Goal: Transaction & Acquisition: Purchase product/service

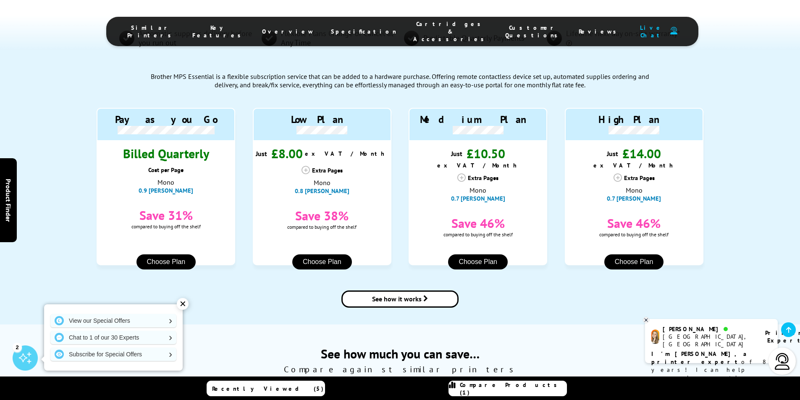
scroll to position [756, 0]
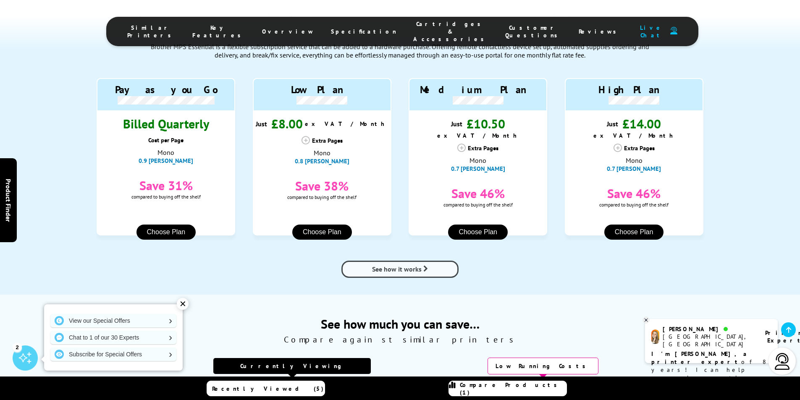
click at [414, 265] on span "See how it works" at bounding box center [397, 269] width 50 height 8
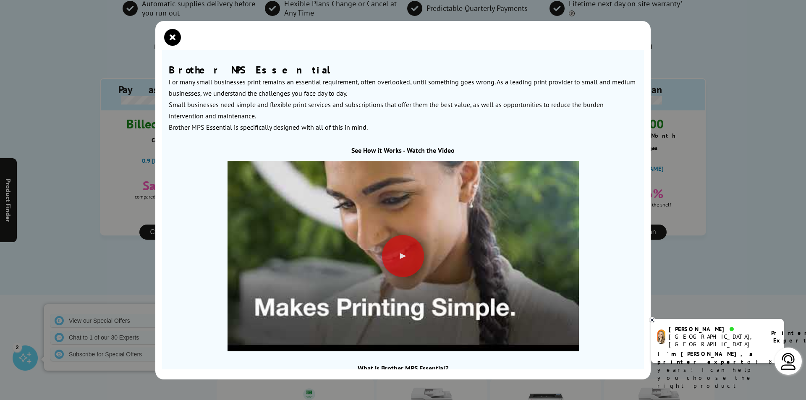
click at [175, 33] on icon "close modal" at bounding box center [172, 37] width 17 height 17
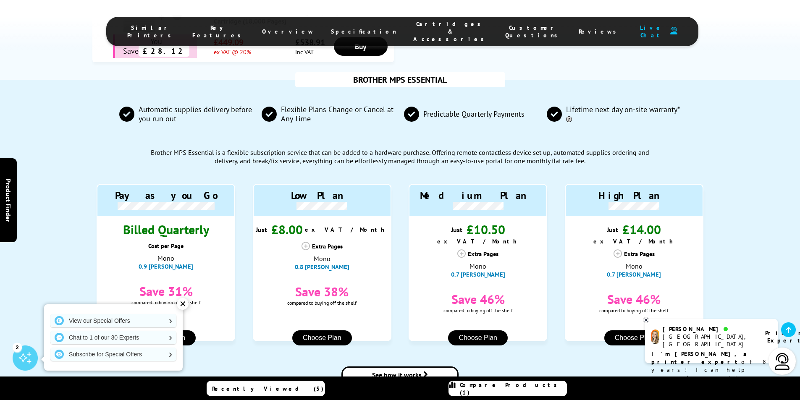
scroll to position [714, 0]
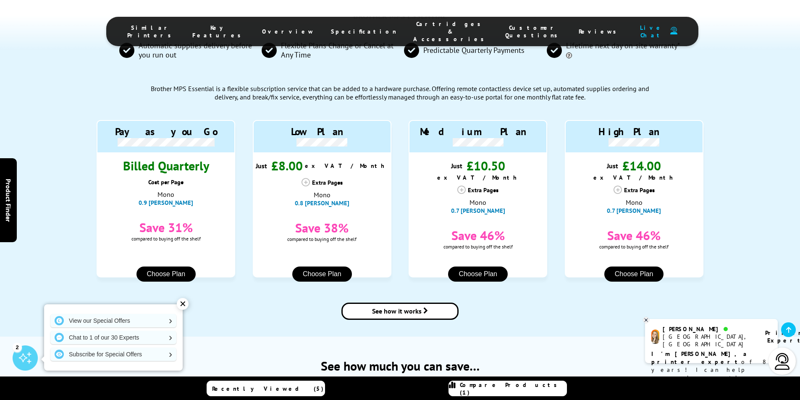
click at [321, 267] on button "Choose Plan" at bounding box center [322, 274] width 60 height 15
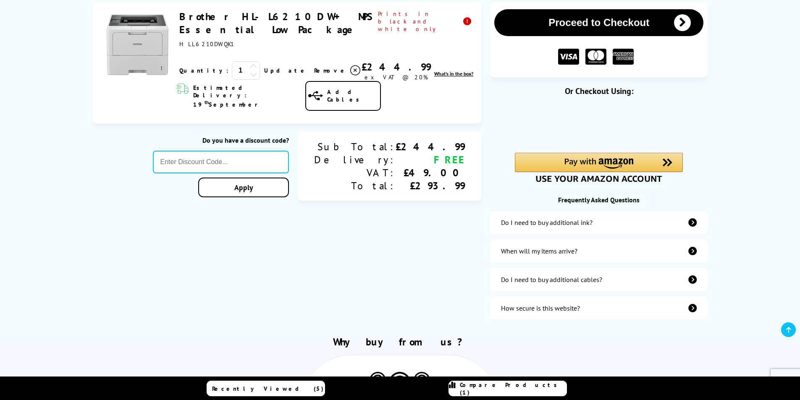
click at [251, 17] on link "Brother HL-L6210DW + MPS Essential Low Package" at bounding box center [275, 23] width 193 height 26
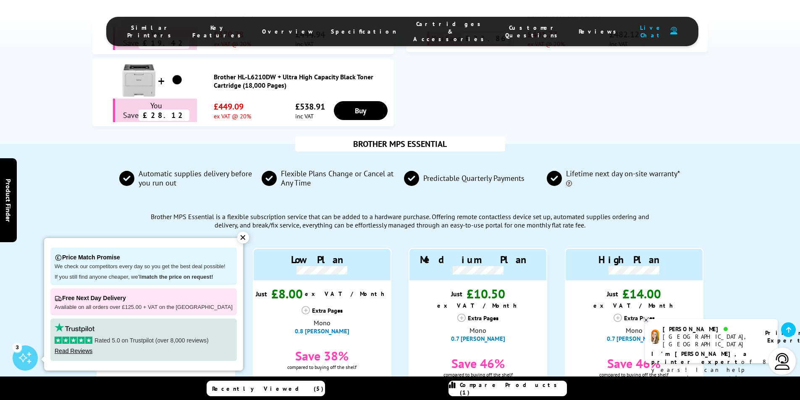
scroll to position [588, 0]
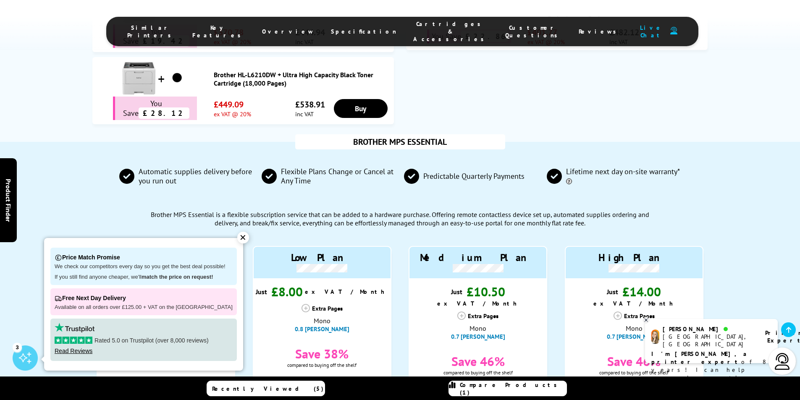
click at [237, 235] on div "✕" at bounding box center [243, 238] width 12 height 12
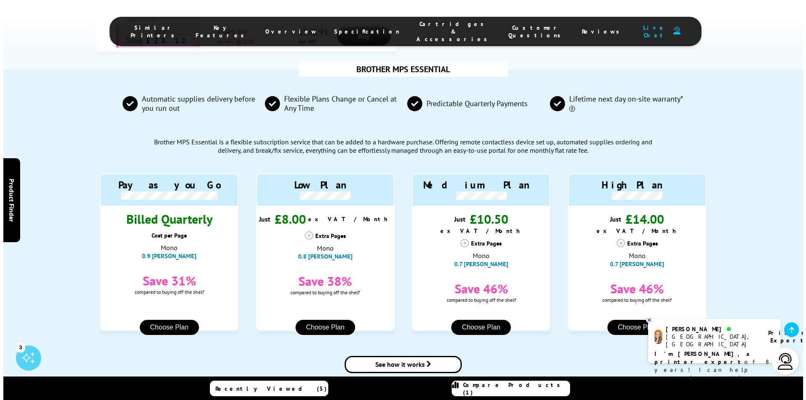
scroll to position [714, 0]
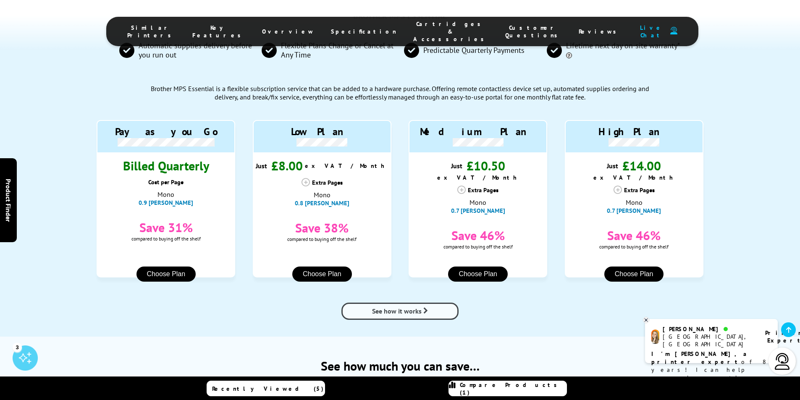
click at [414, 307] on span "See how it works" at bounding box center [397, 311] width 50 height 8
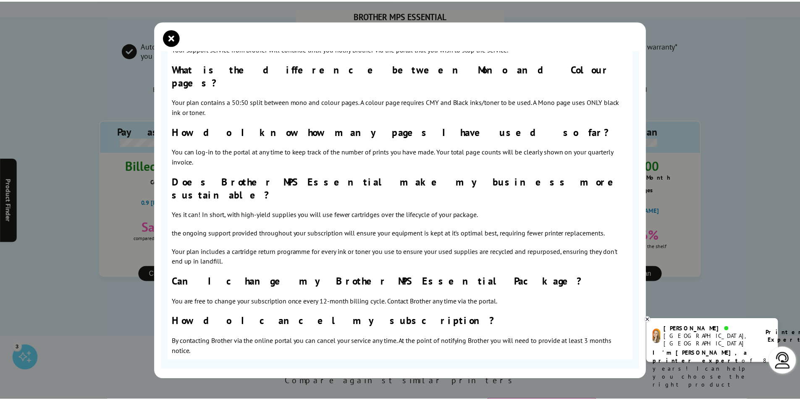
scroll to position [789, 0]
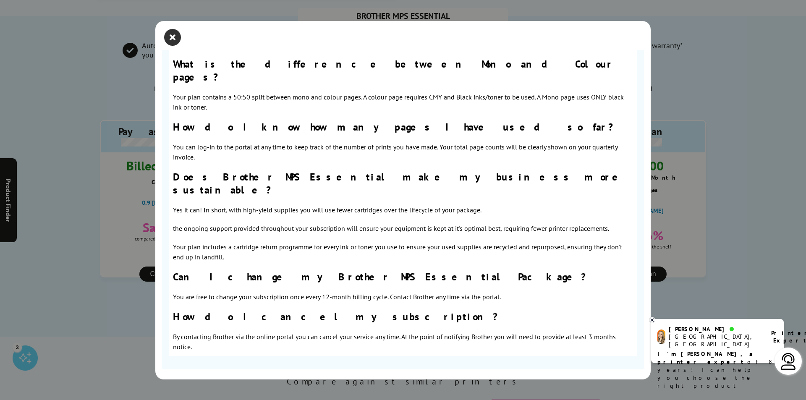
click at [173, 41] on icon "close modal" at bounding box center [172, 37] width 17 height 17
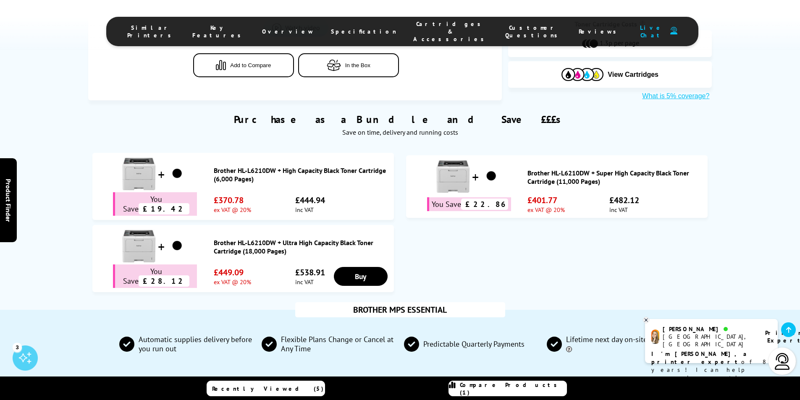
scroll to position [210, 0]
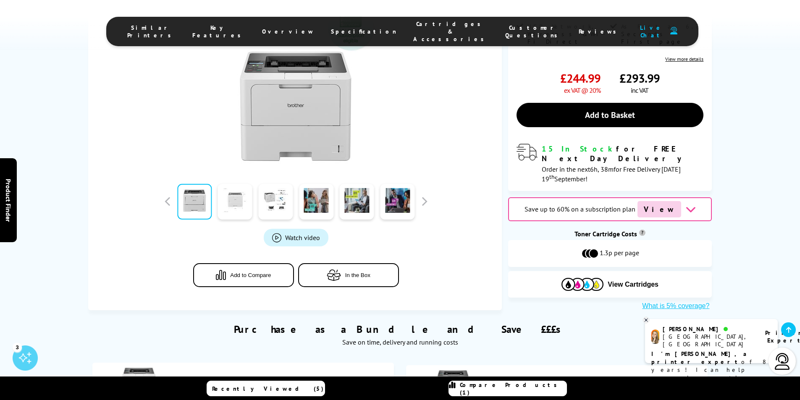
click at [237, 185] on link at bounding box center [235, 202] width 34 height 36
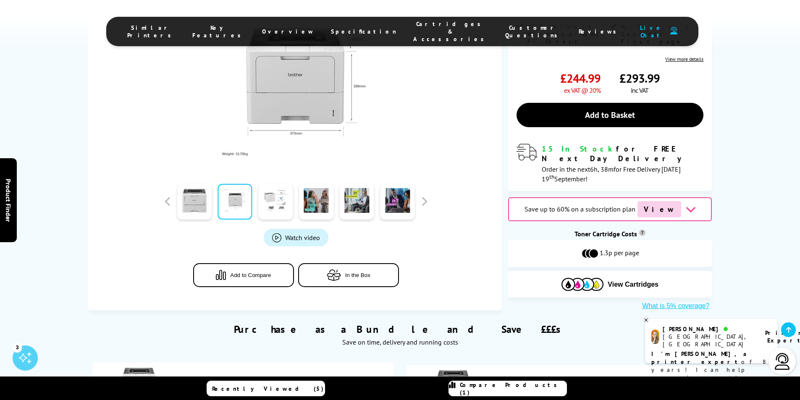
click at [275, 187] on link at bounding box center [275, 202] width 34 height 36
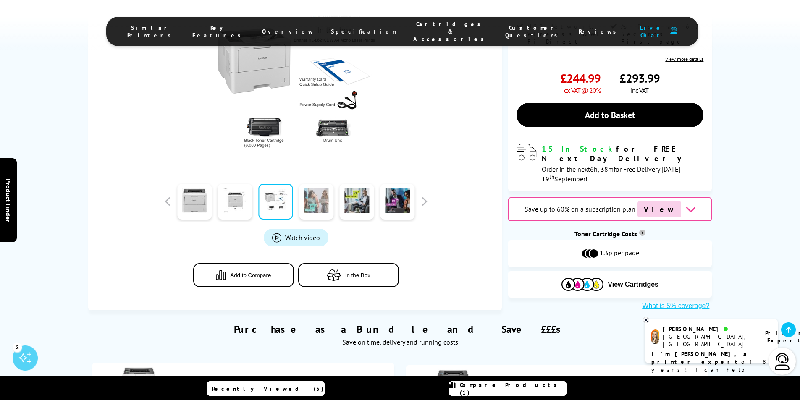
click at [323, 184] on link at bounding box center [316, 202] width 34 height 36
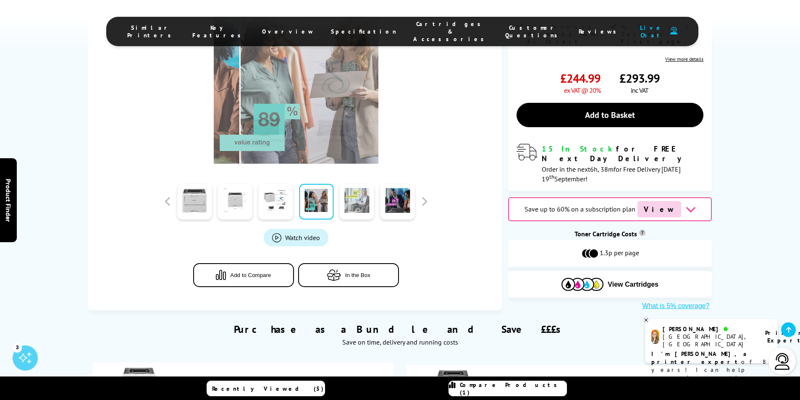
click at [369, 184] on link at bounding box center [357, 202] width 34 height 36
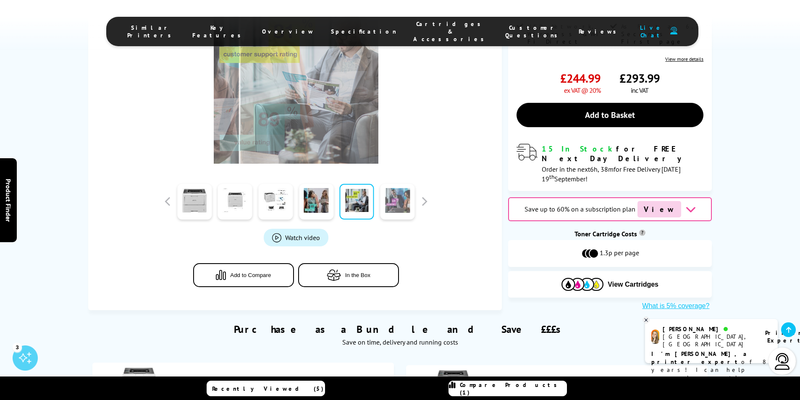
click at [405, 184] on link at bounding box center [397, 202] width 34 height 36
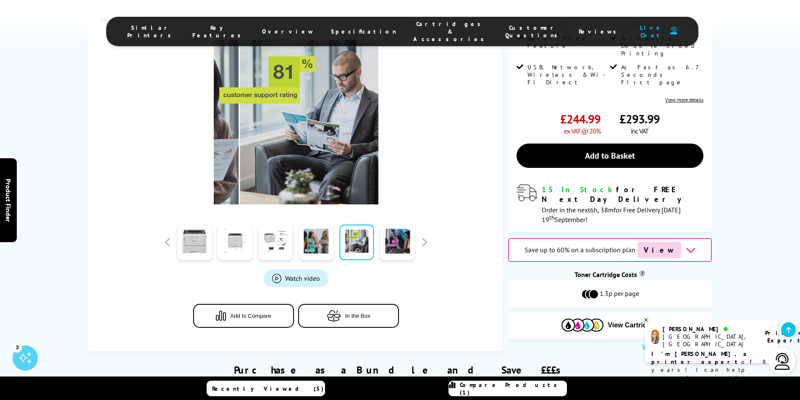
scroll to position [168, 0]
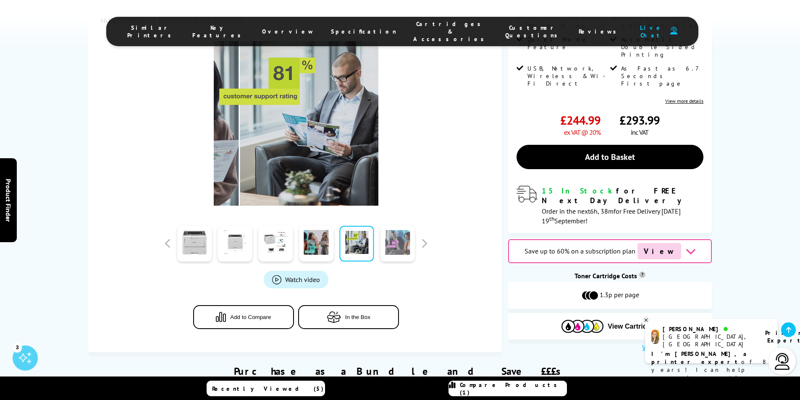
click at [407, 228] on link at bounding box center [397, 244] width 34 height 36
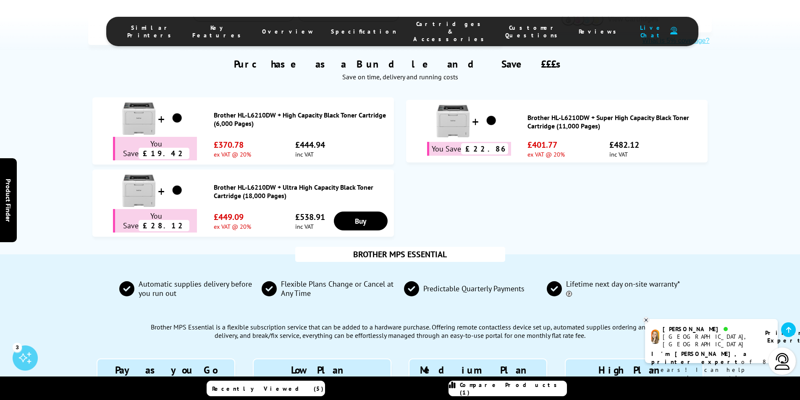
scroll to position [672, 0]
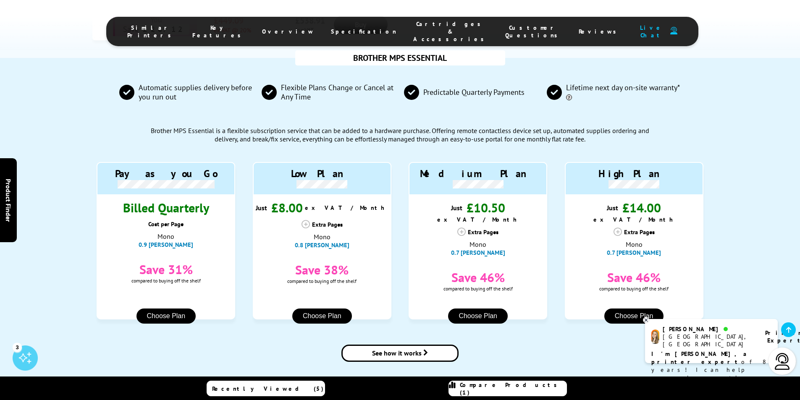
drag, startPoint x: 307, startPoint y: 208, endPoint x: 327, endPoint y: 211, distance: 20.4
click at [306, 220] on icon at bounding box center [305, 224] width 8 height 8
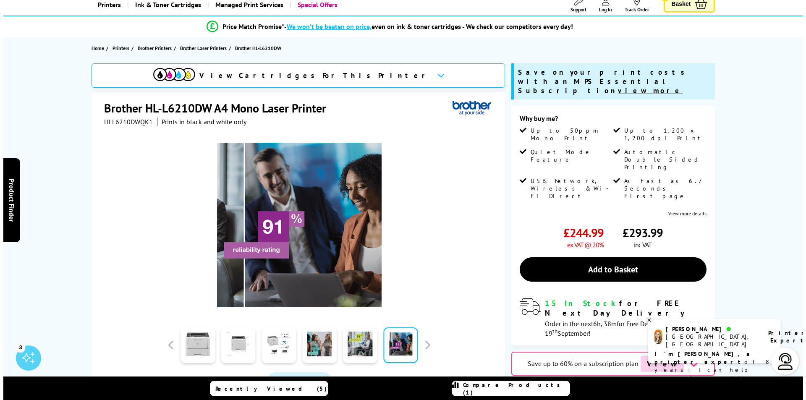
scroll to position [210, 0]
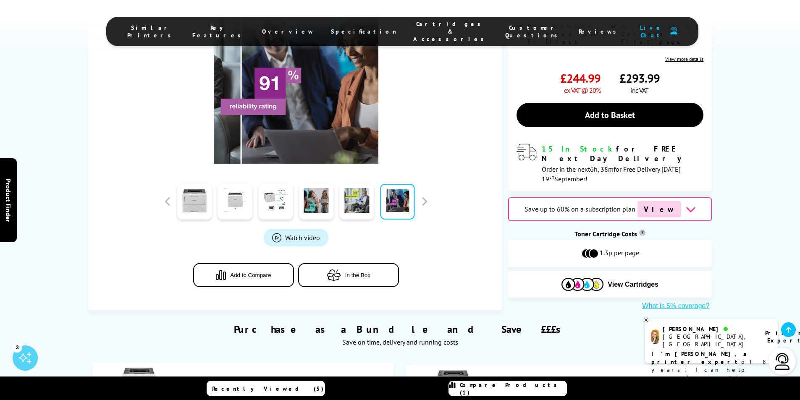
drag, startPoint x: 278, startPoint y: 228, endPoint x: 296, endPoint y: 229, distance: 17.7
click at [278, 233] on span "Product_All_Videos" at bounding box center [276, 237] width 9 height 9
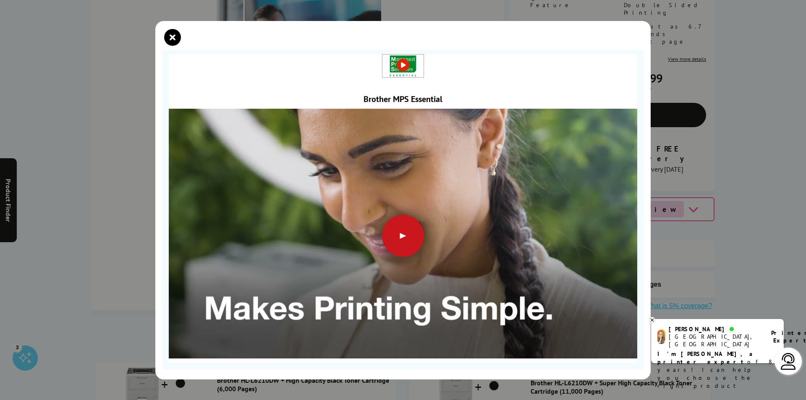
click at [400, 227] on div at bounding box center [403, 236] width 42 height 42
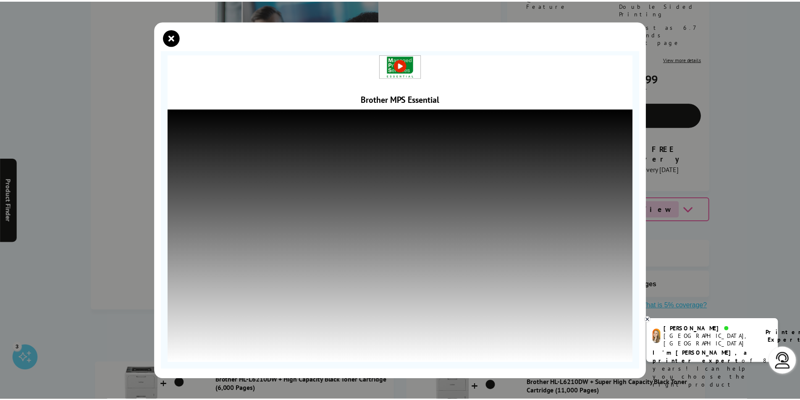
scroll to position [8, 0]
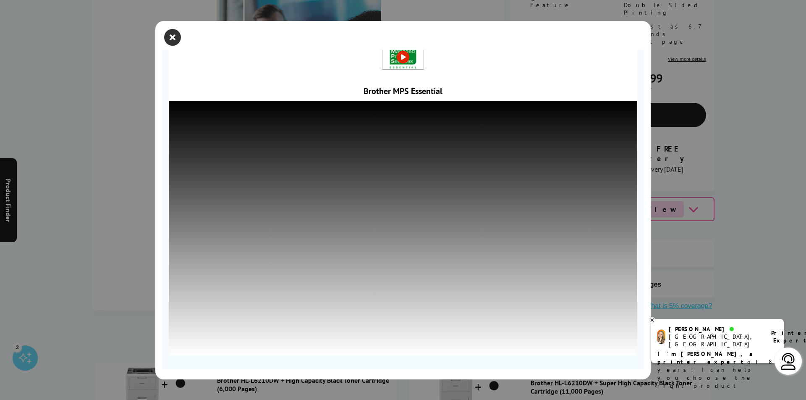
click at [177, 37] on icon "close modal" at bounding box center [172, 37] width 17 height 17
